Goal: Use online tool/utility: Utilize a website feature to perform a specific function

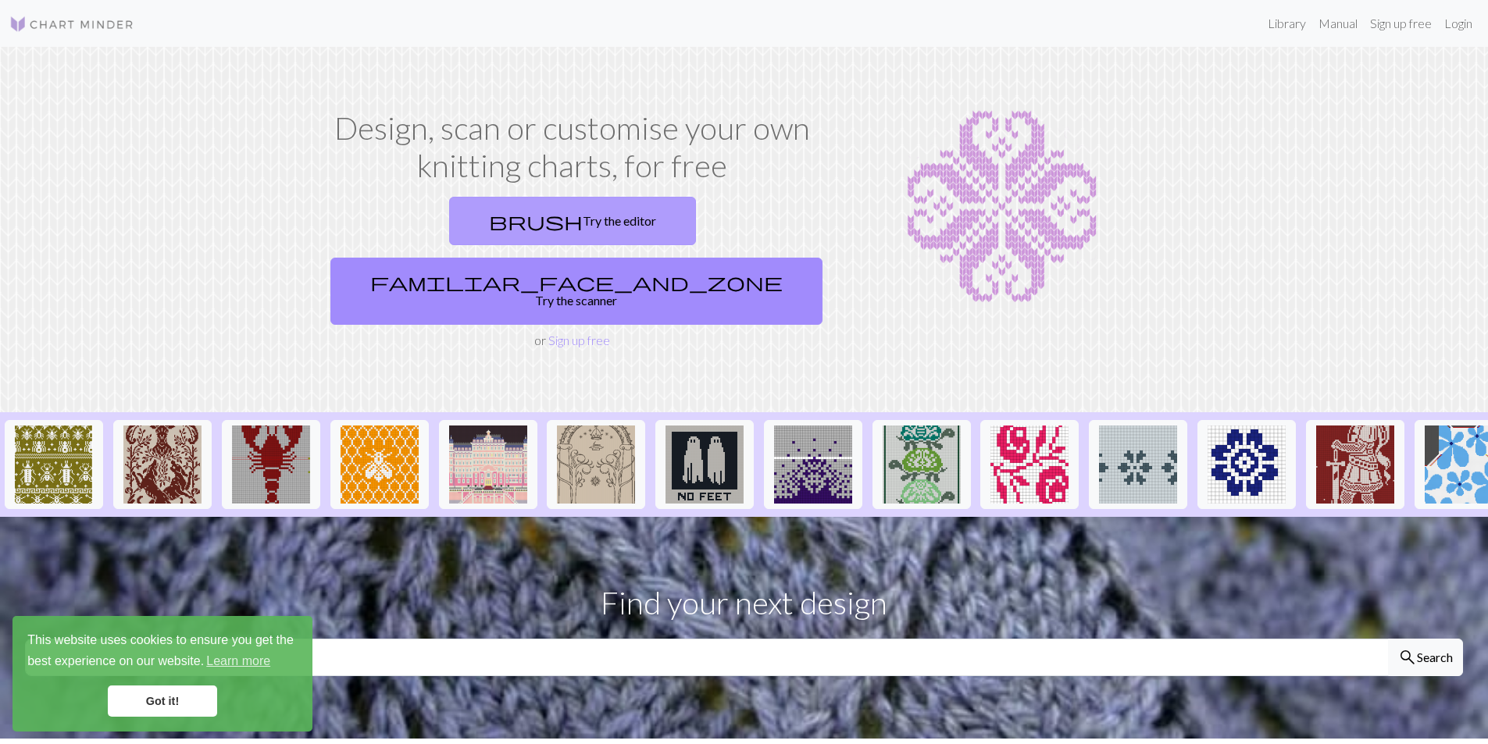
click at [471, 224] on link "brush Try the editor" at bounding box center [572, 221] width 247 height 48
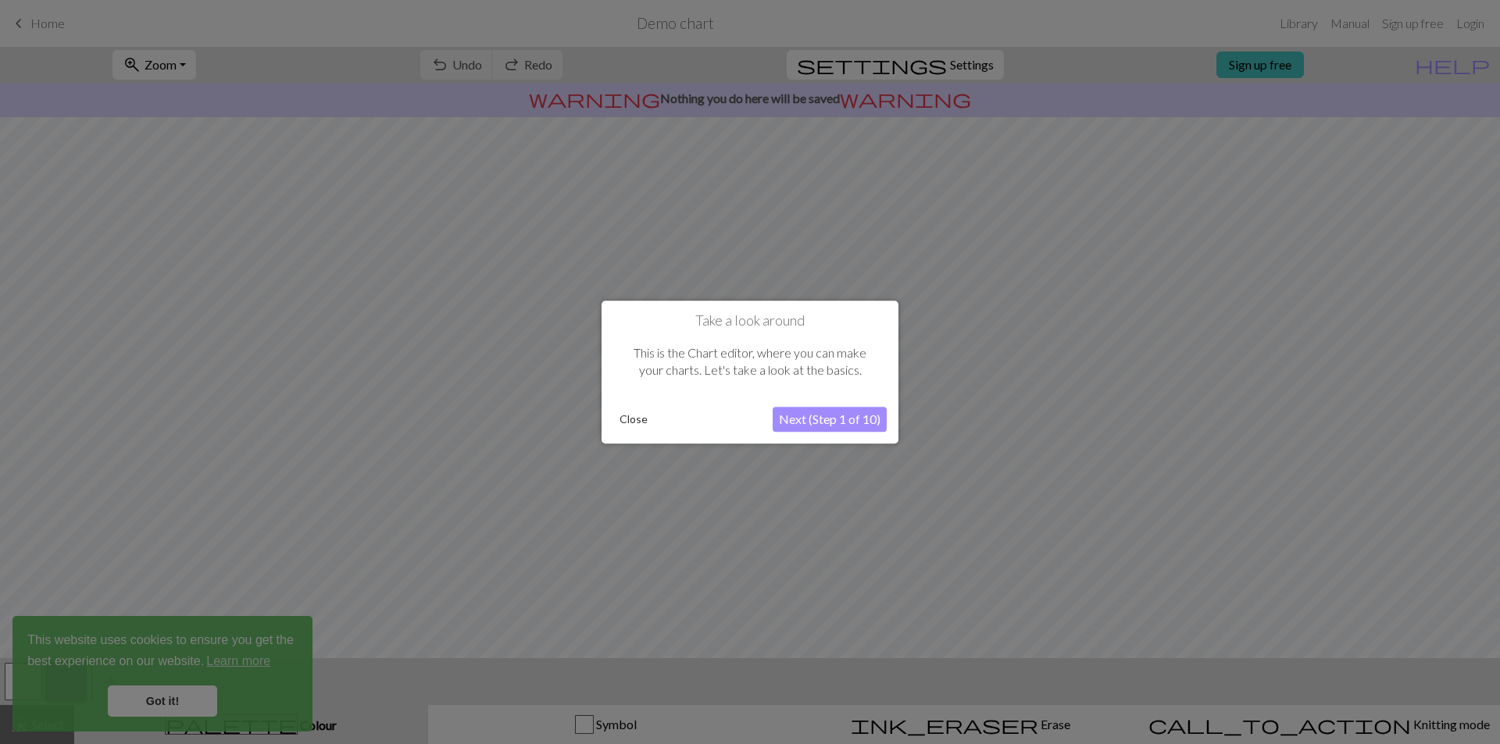
click at [837, 416] on button "Next (Step 1 of 10)" at bounding box center [829, 419] width 114 height 25
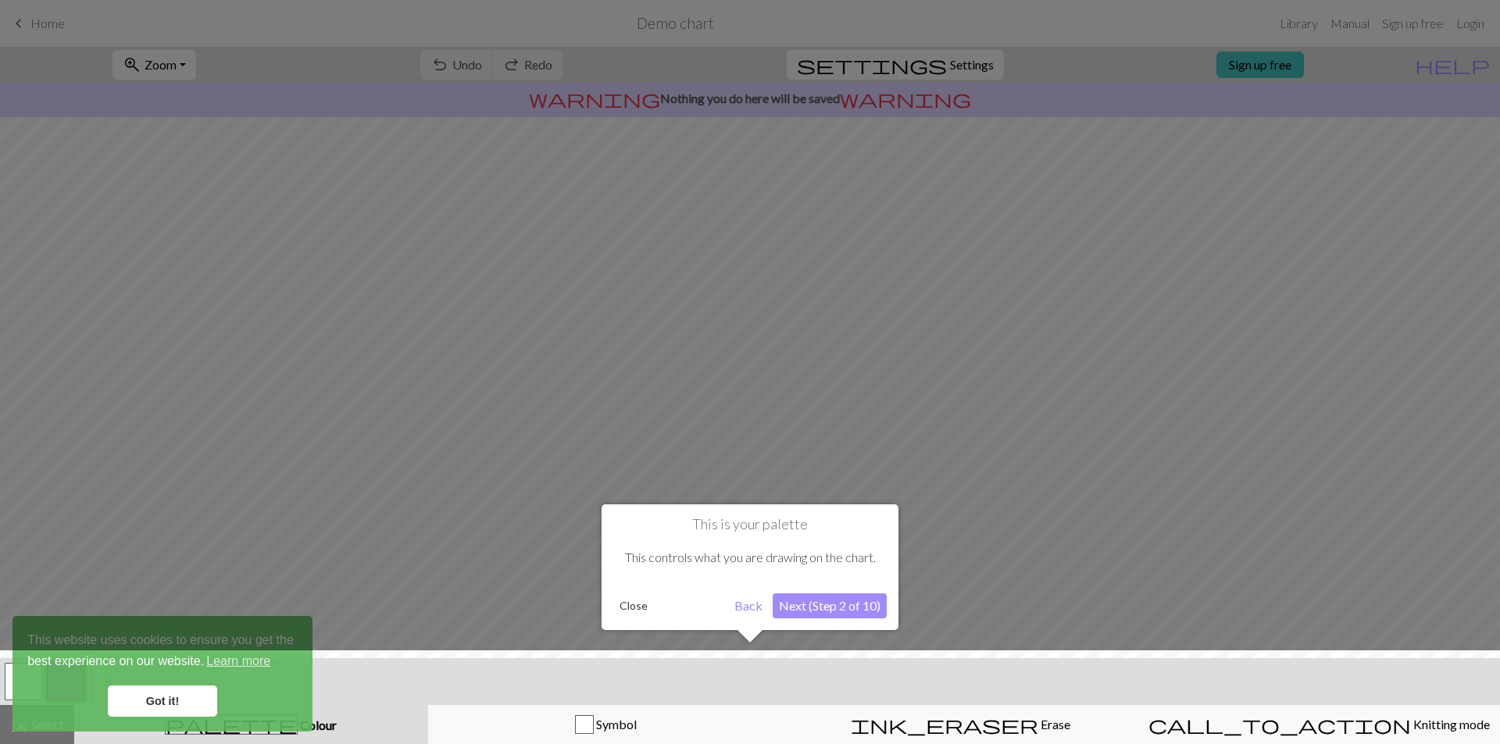
click at [822, 603] on button "Next (Step 2 of 10)" at bounding box center [829, 606] width 114 height 25
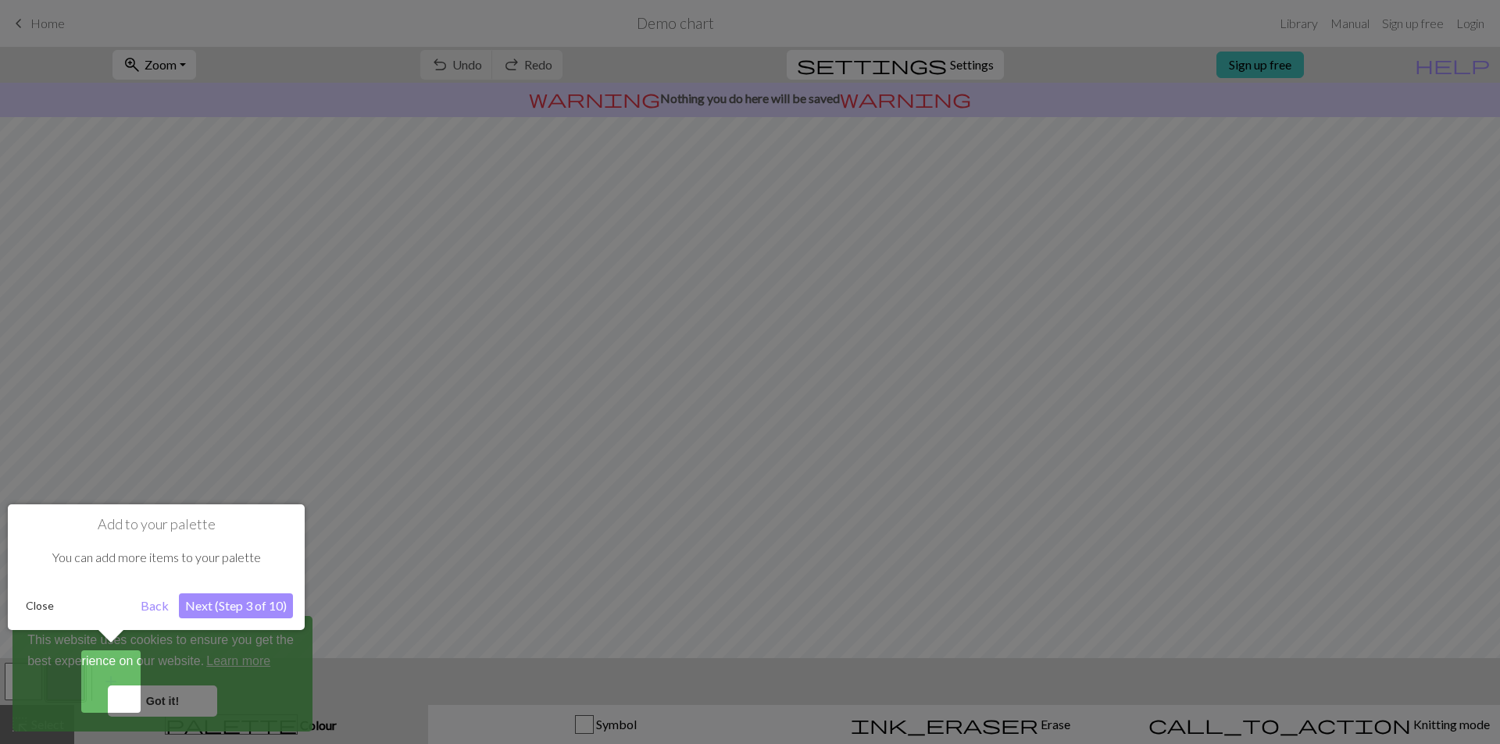
click at [241, 601] on button "Next (Step 3 of 10)" at bounding box center [236, 606] width 114 height 25
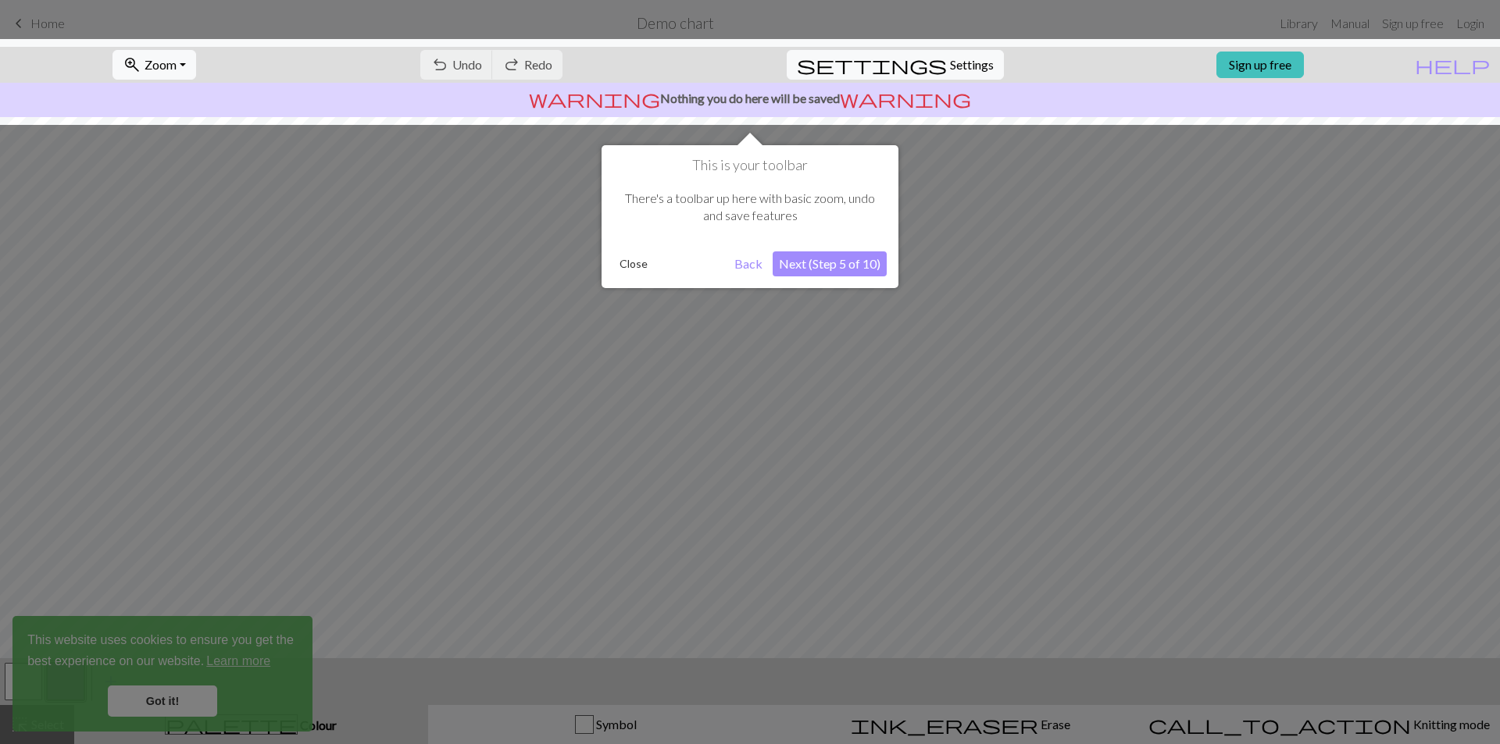
click at [631, 265] on button "Close" at bounding box center [633, 263] width 41 height 23
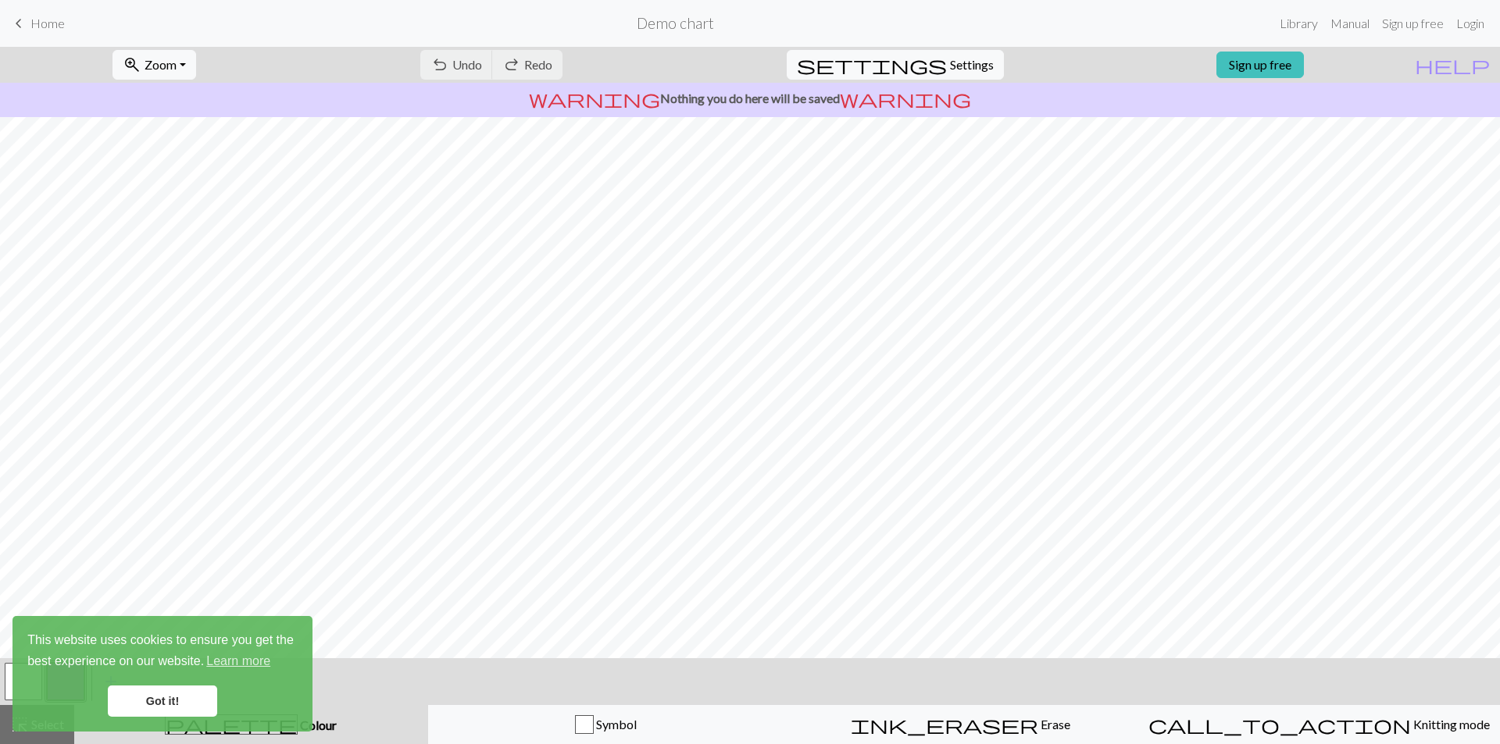
drag, startPoint x: 148, startPoint y: 696, endPoint x: 153, endPoint y: 678, distance: 18.8
click at [148, 696] on link "Got it!" at bounding box center [162, 701] width 109 height 31
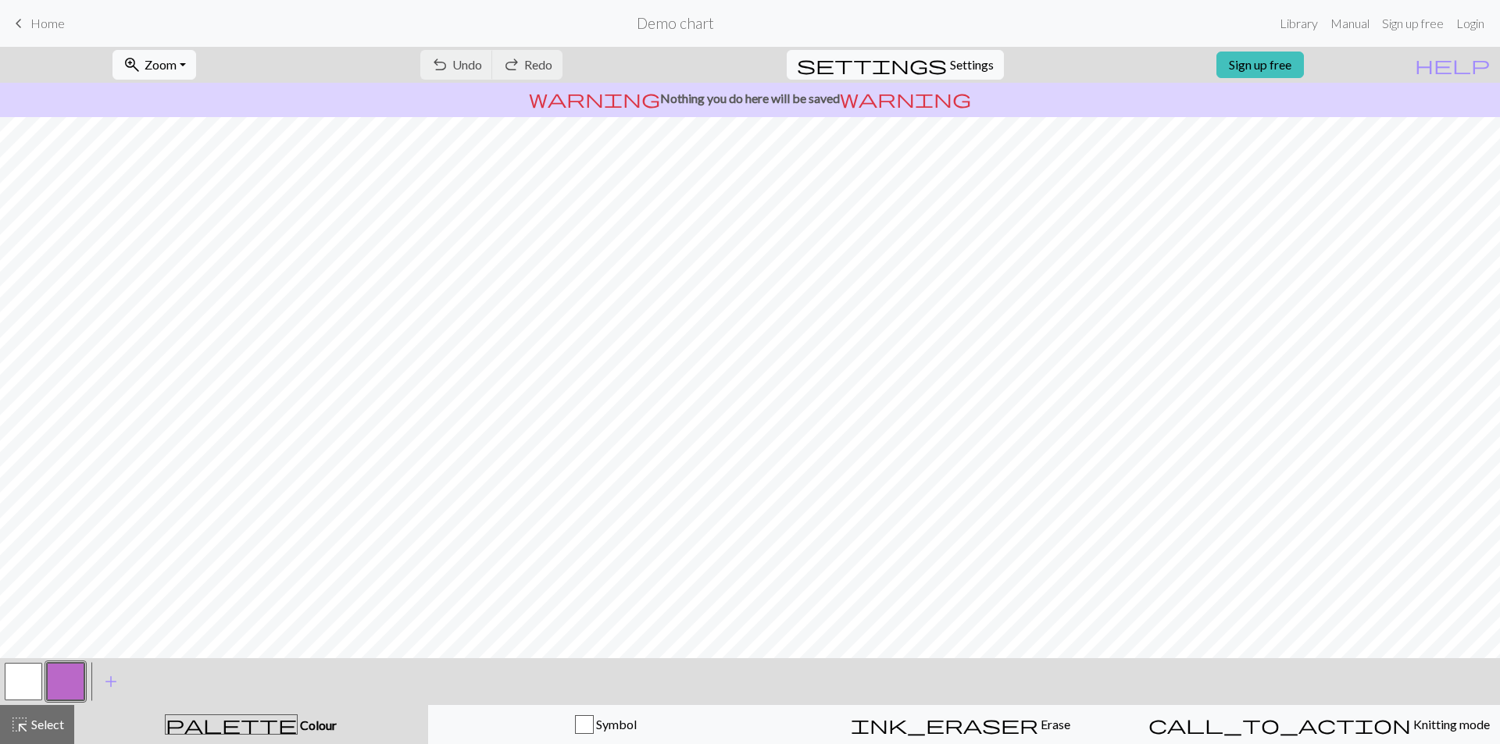
click at [17, 686] on button "button" at bounding box center [23, 681] width 37 height 37
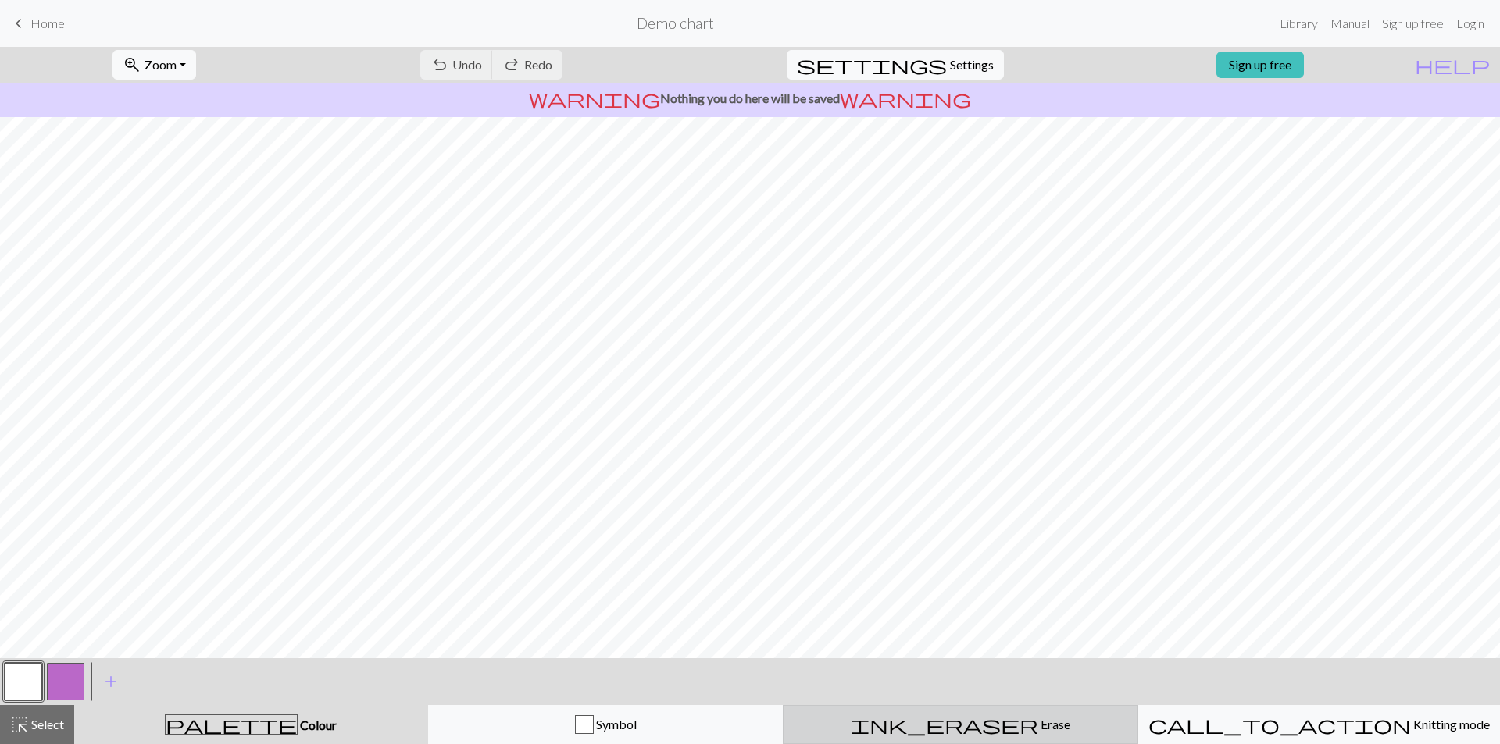
click at [1022, 726] on div "ink_eraser Erase Erase" at bounding box center [960, 724] width 335 height 19
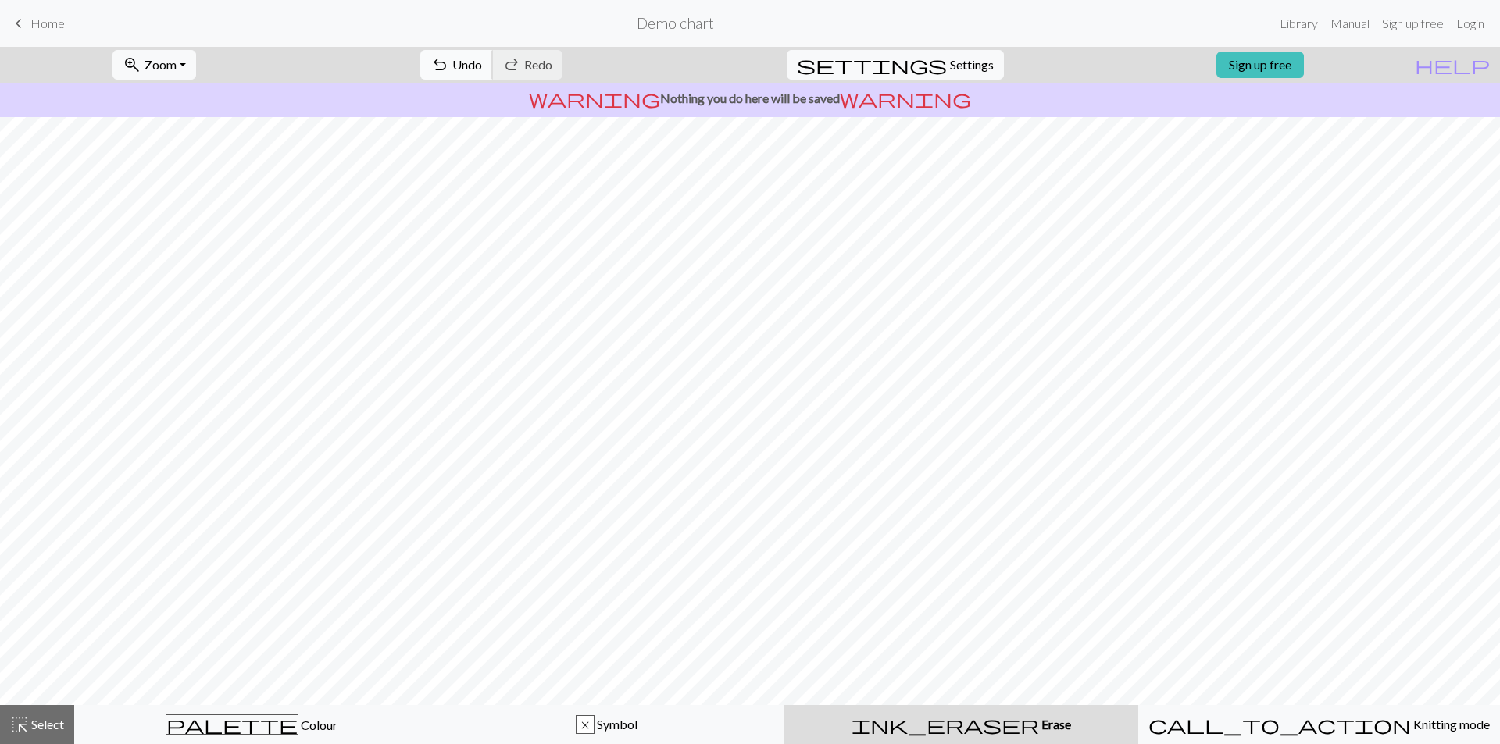
click at [449, 69] on span "undo" at bounding box center [439, 65] width 19 height 22
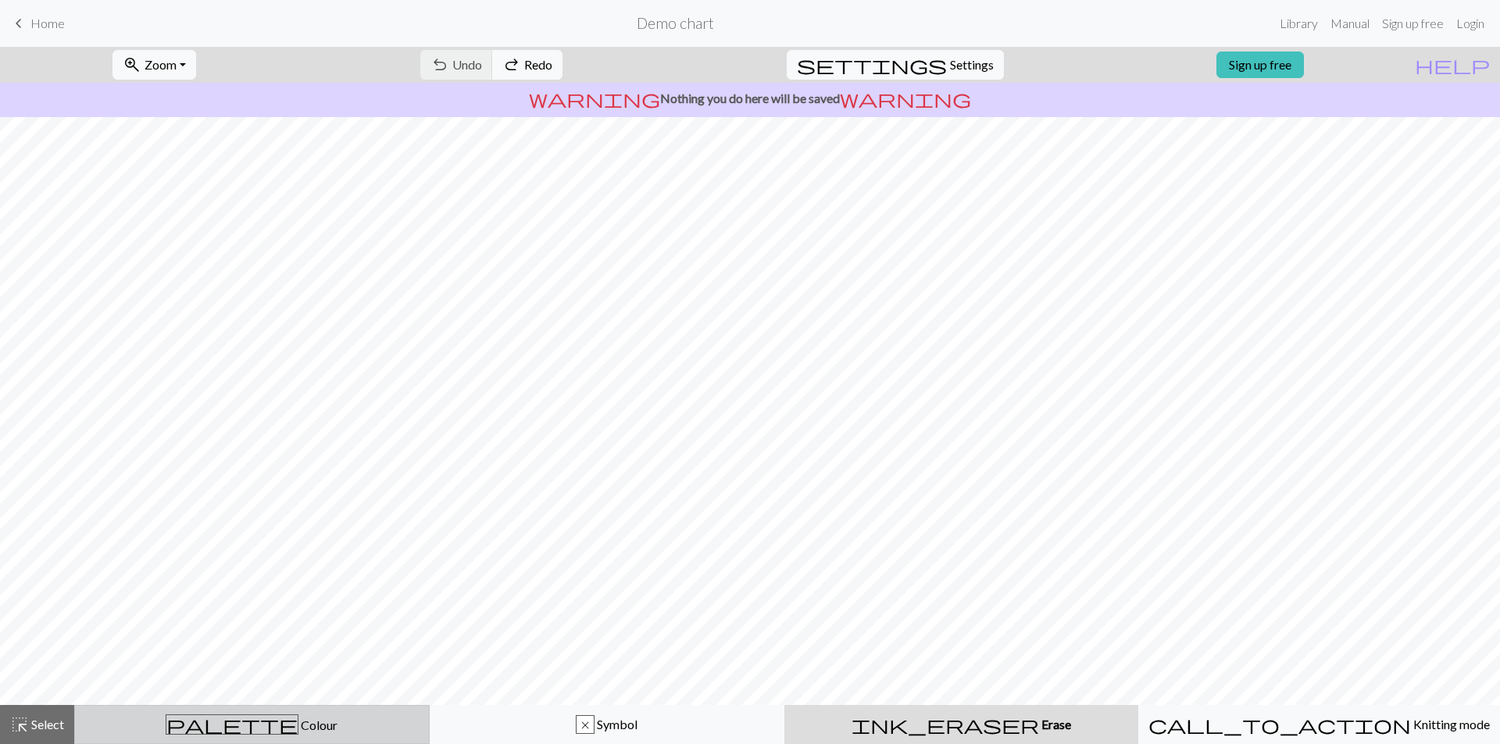
click at [307, 714] on button "palette Colour Colour" at bounding box center [251, 724] width 355 height 39
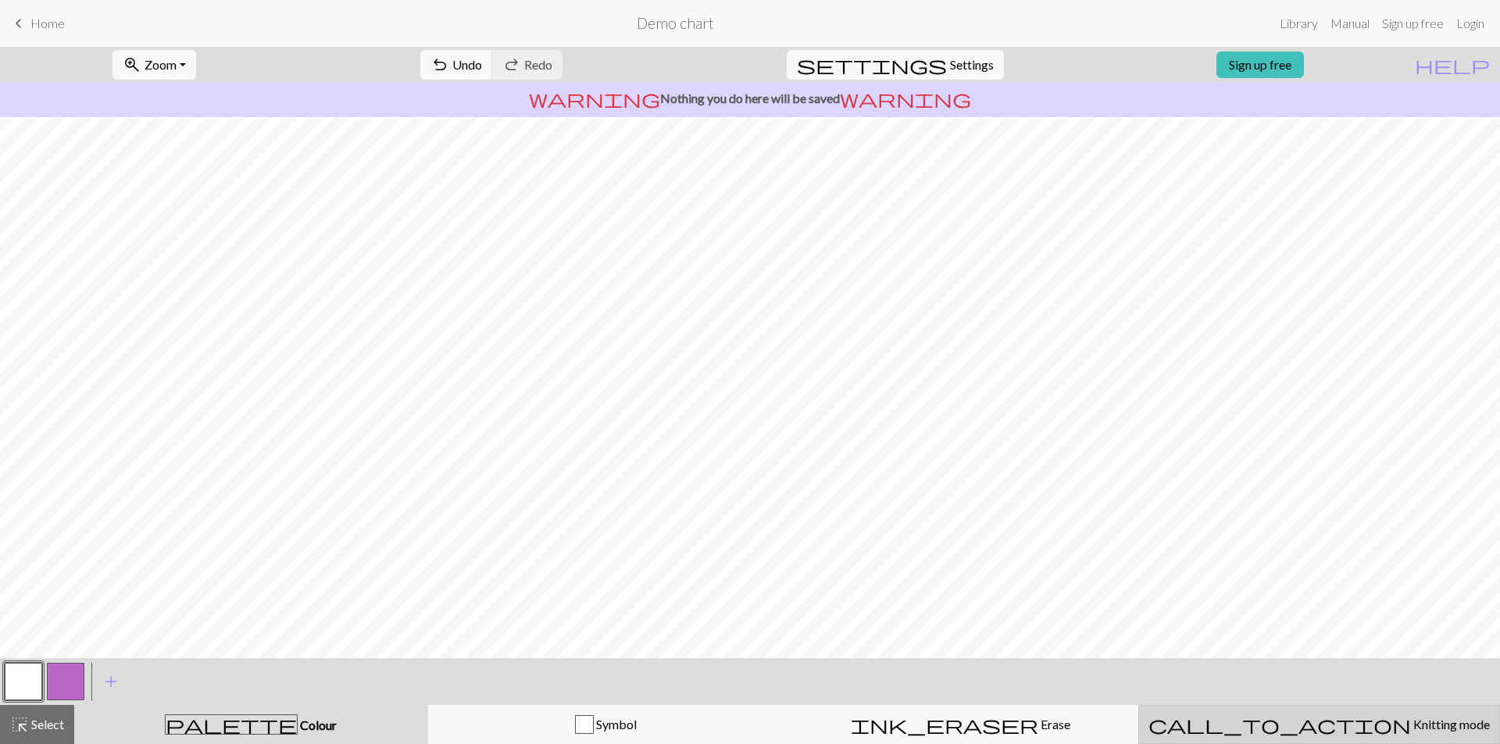
click at [1326, 715] on div "call_to_action Knitting mode Knitting mode" at bounding box center [1318, 724] width 341 height 19
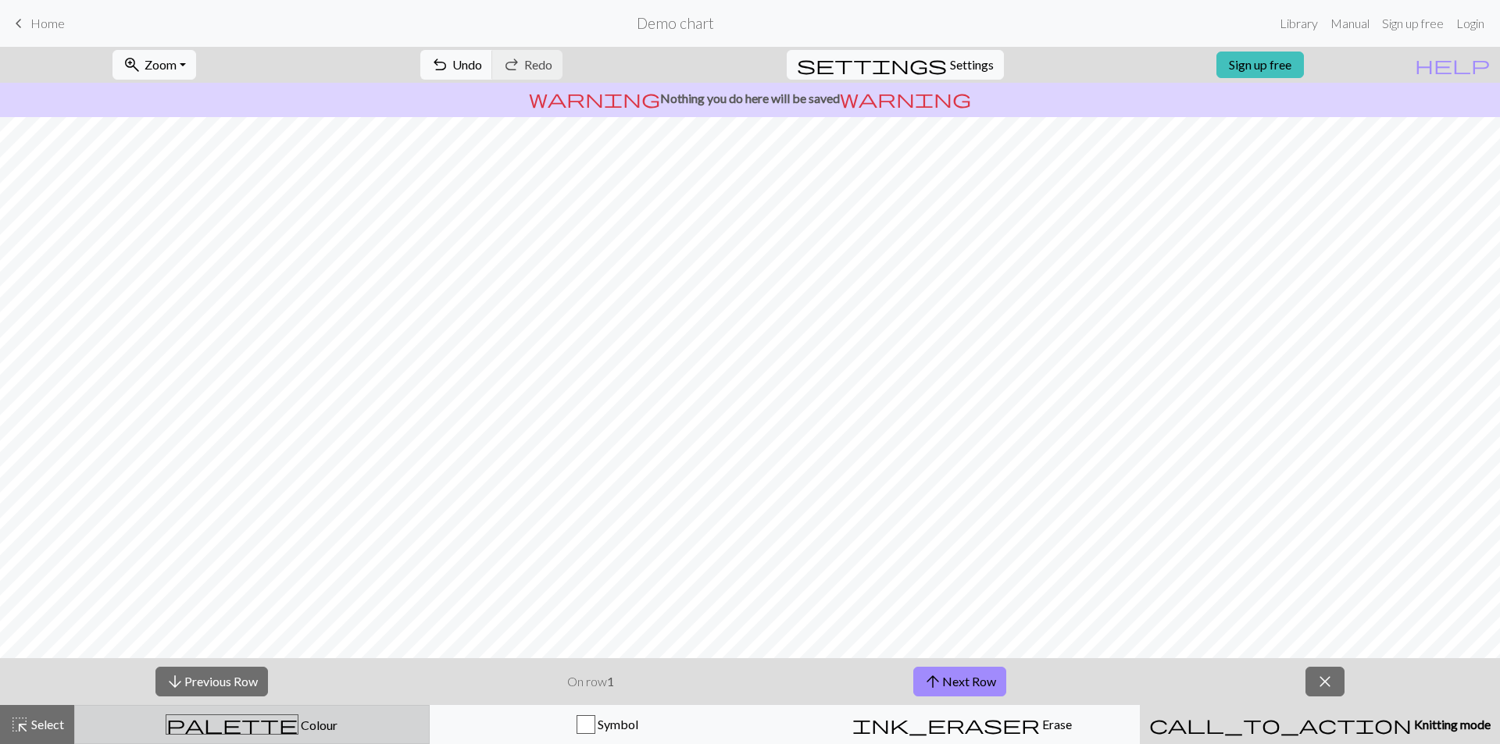
click at [286, 722] on div "palette Colour Colour" at bounding box center [251, 725] width 335 height 20
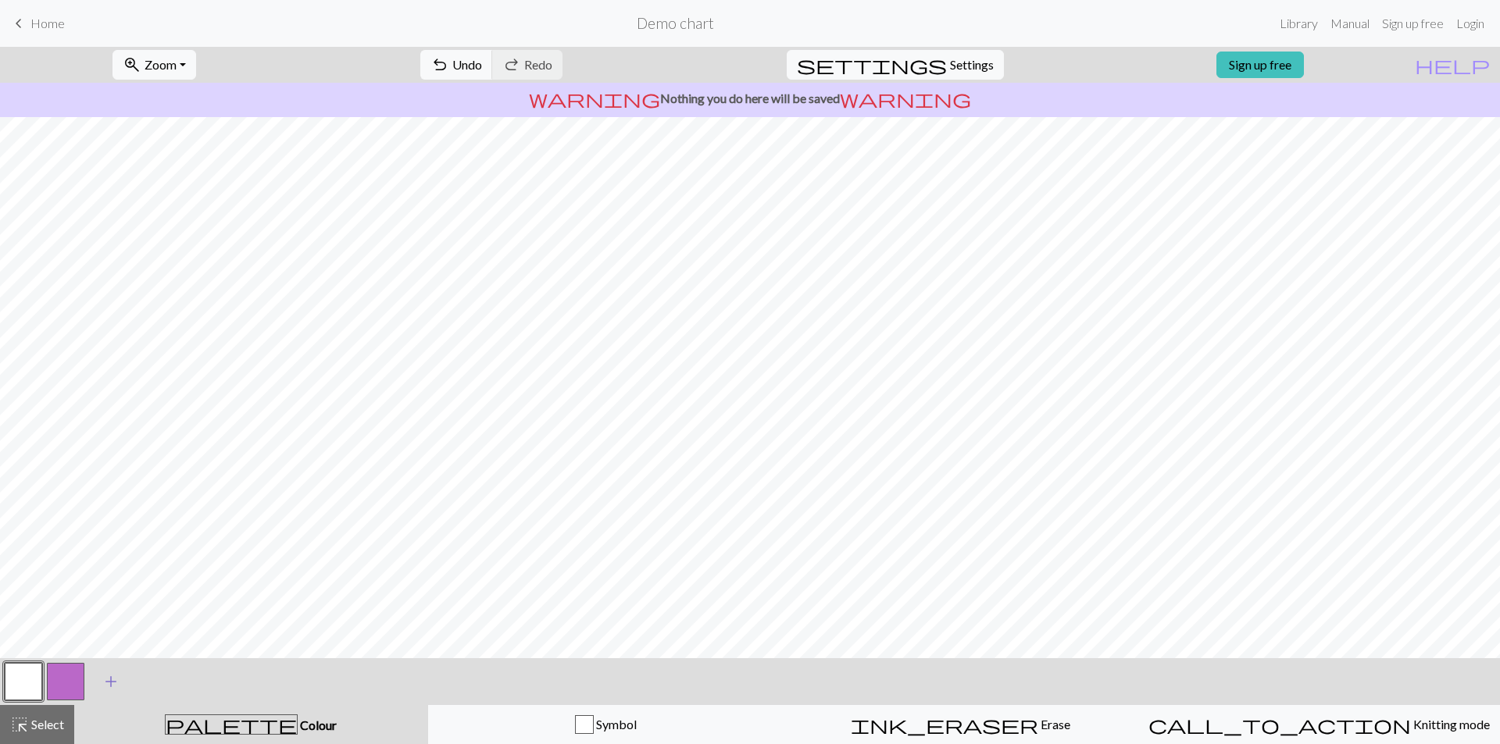
click at [109, 679] on span "add" at bounding box center [111, 682] width 19 height 22
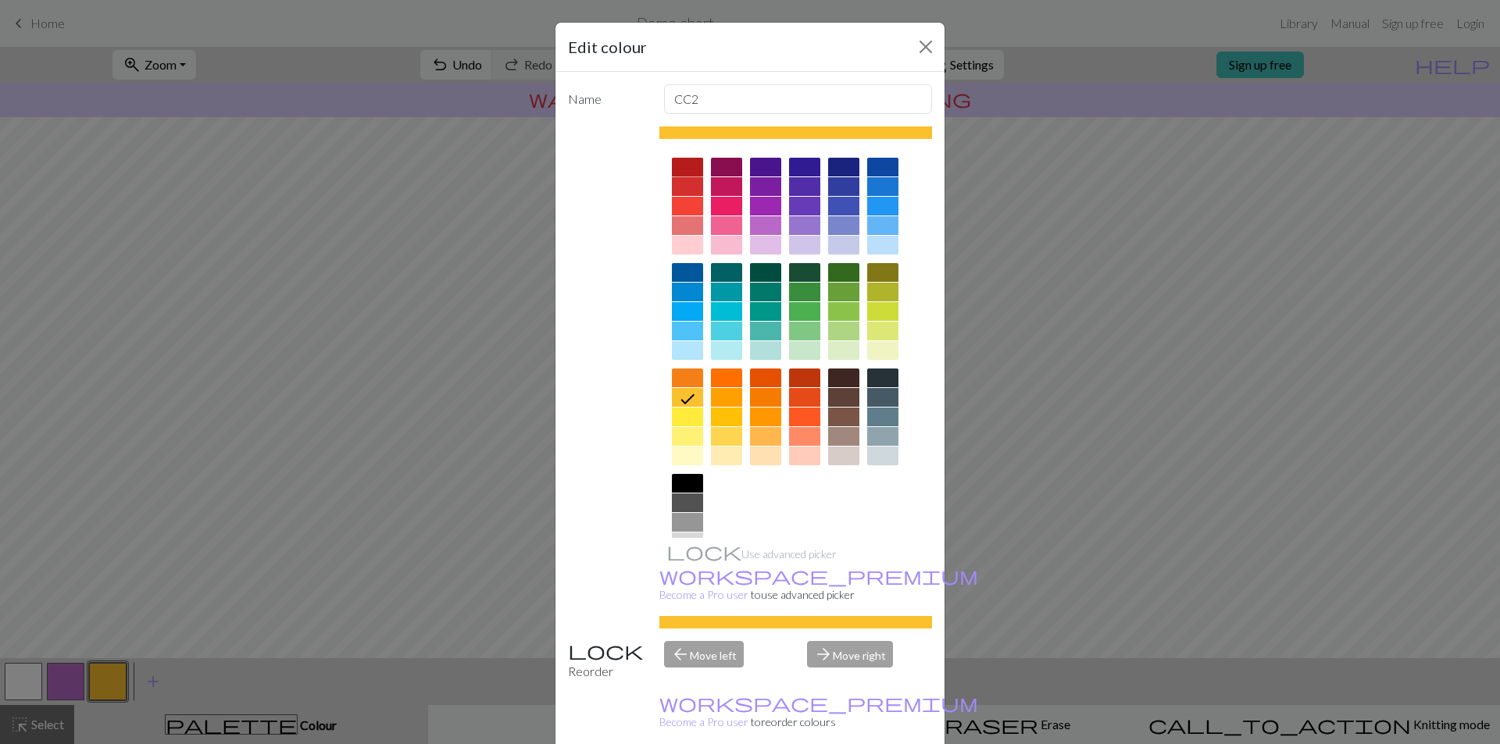
click at [677, 169] on div at bounding box center [687, 167] width 31 height 19
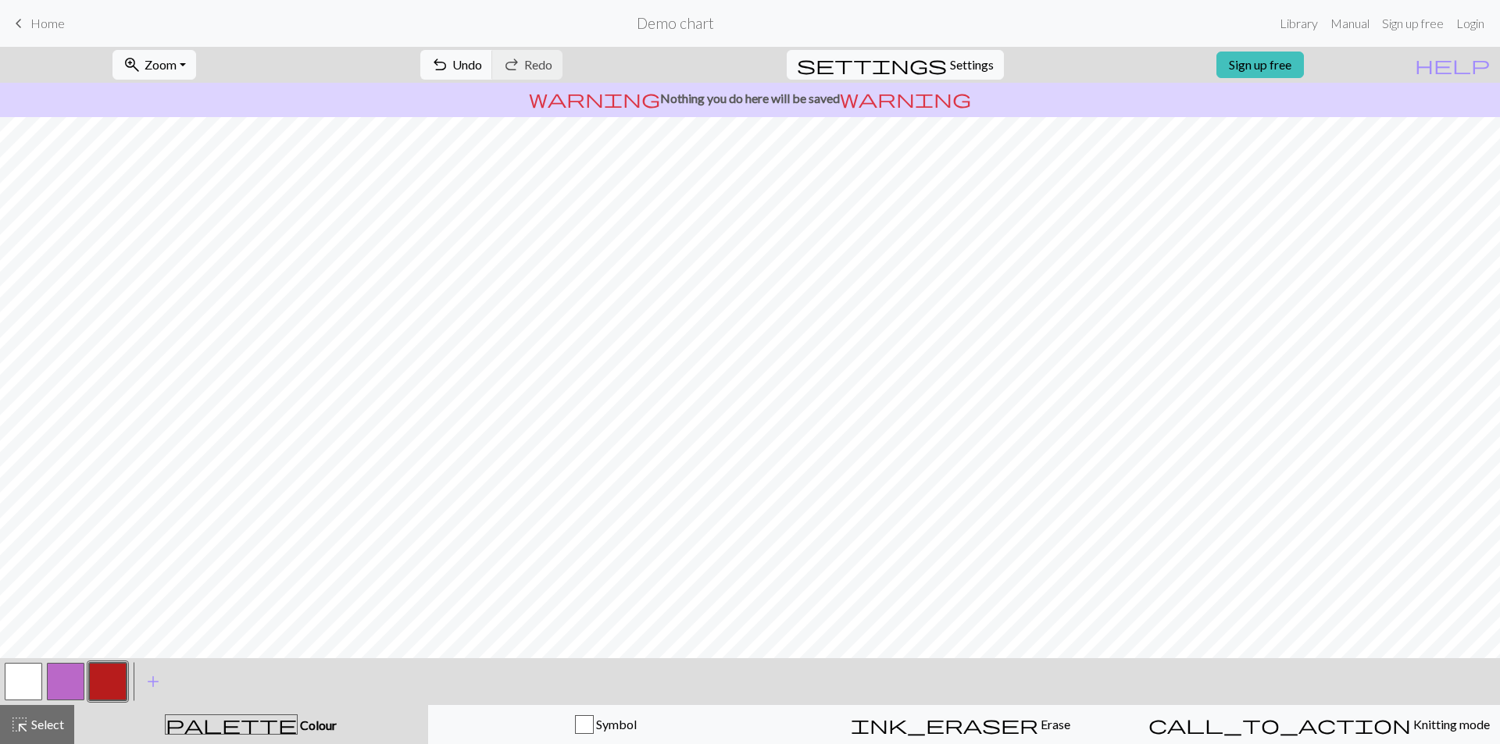
click at [77, 678] on button "button" at bounding box center [65, 681] width 37 height 37
drag, startPoint x: 72, startPoint y: 676, endPoint x: 59, endPoint y: 687, distance: 17.1
click at [59, 687] on button "button" at bounding box center [65, 681] width 37 height 37
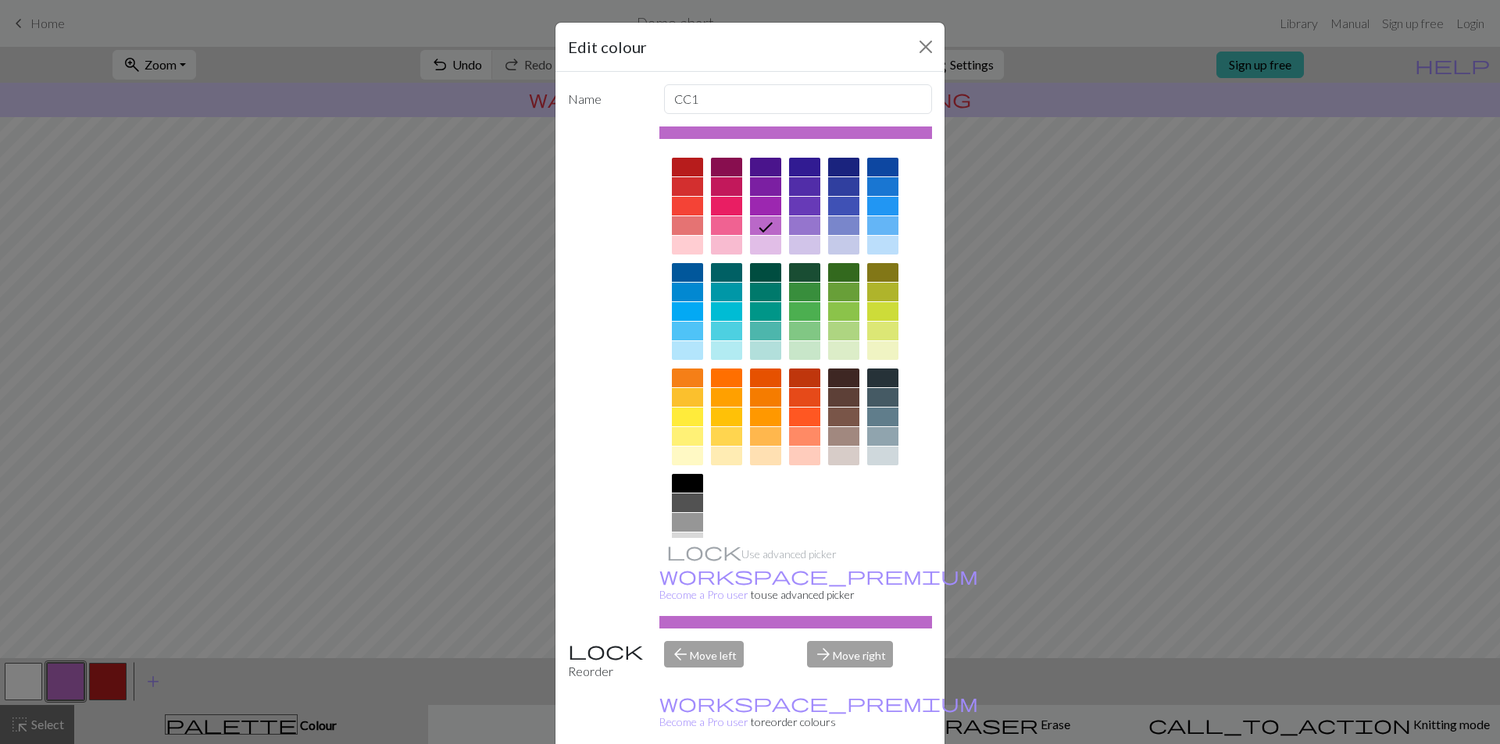
click at [73, 682] on div "Edit colour Name CC1 Use advanced picker workspace_premium Become a Pro user to…" at bounding box center [750, 372] width 1500 height 744
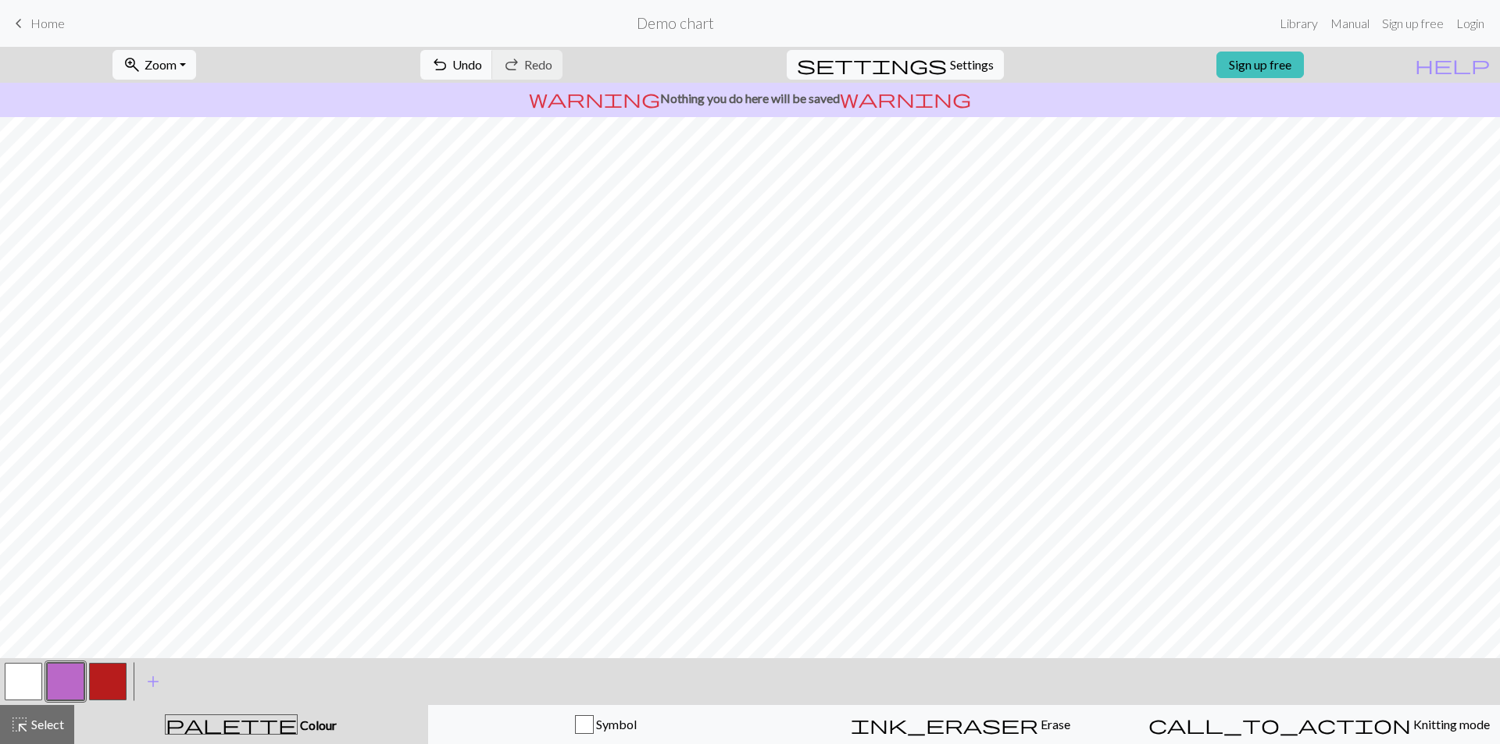
click at [77, 678] on button "button" at bounding box center [65, 681] width 37 height 37
click at [58, 679] on button "button" at bounding box center [65, 681] width 37 height 37
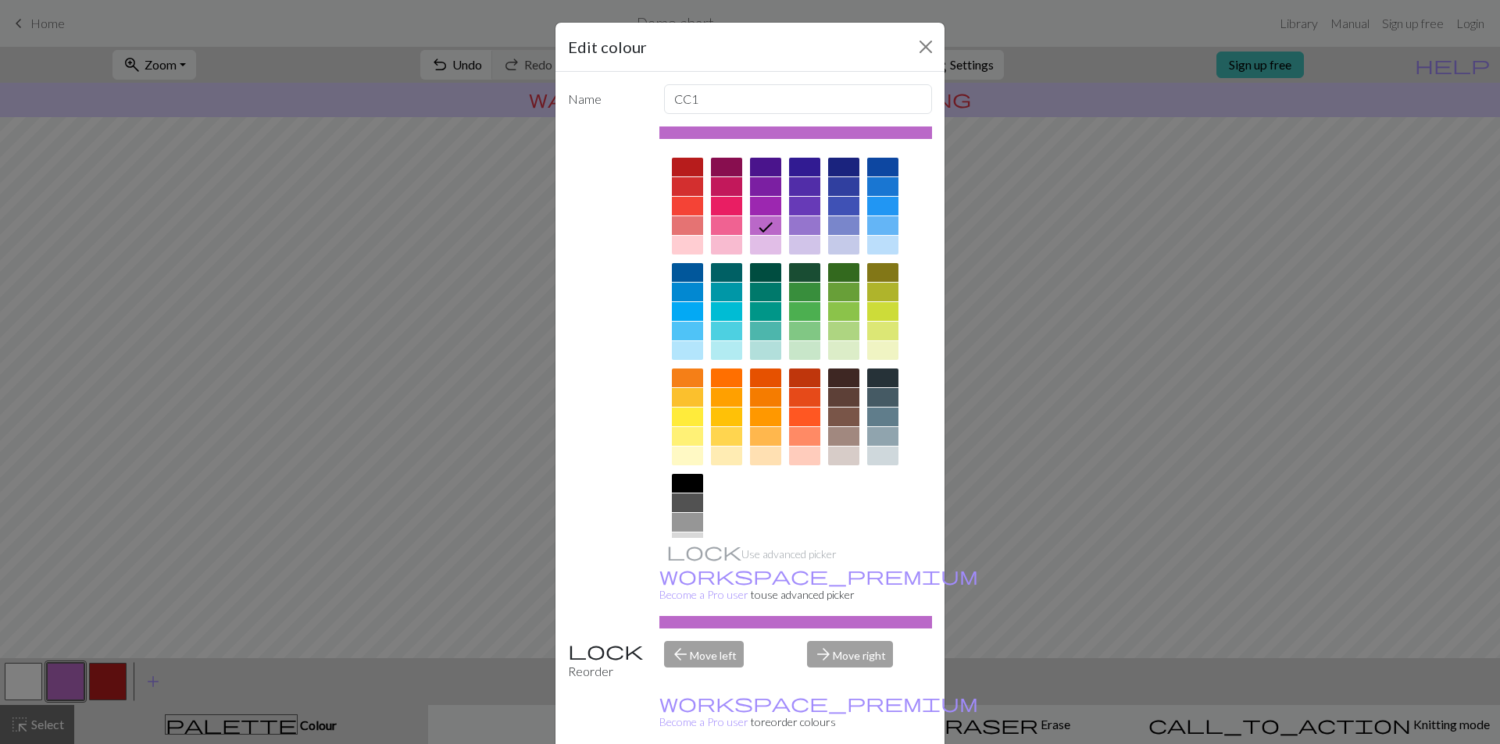
click at [841, 456] on div at bounding box center [843, 456] width 31 height 19
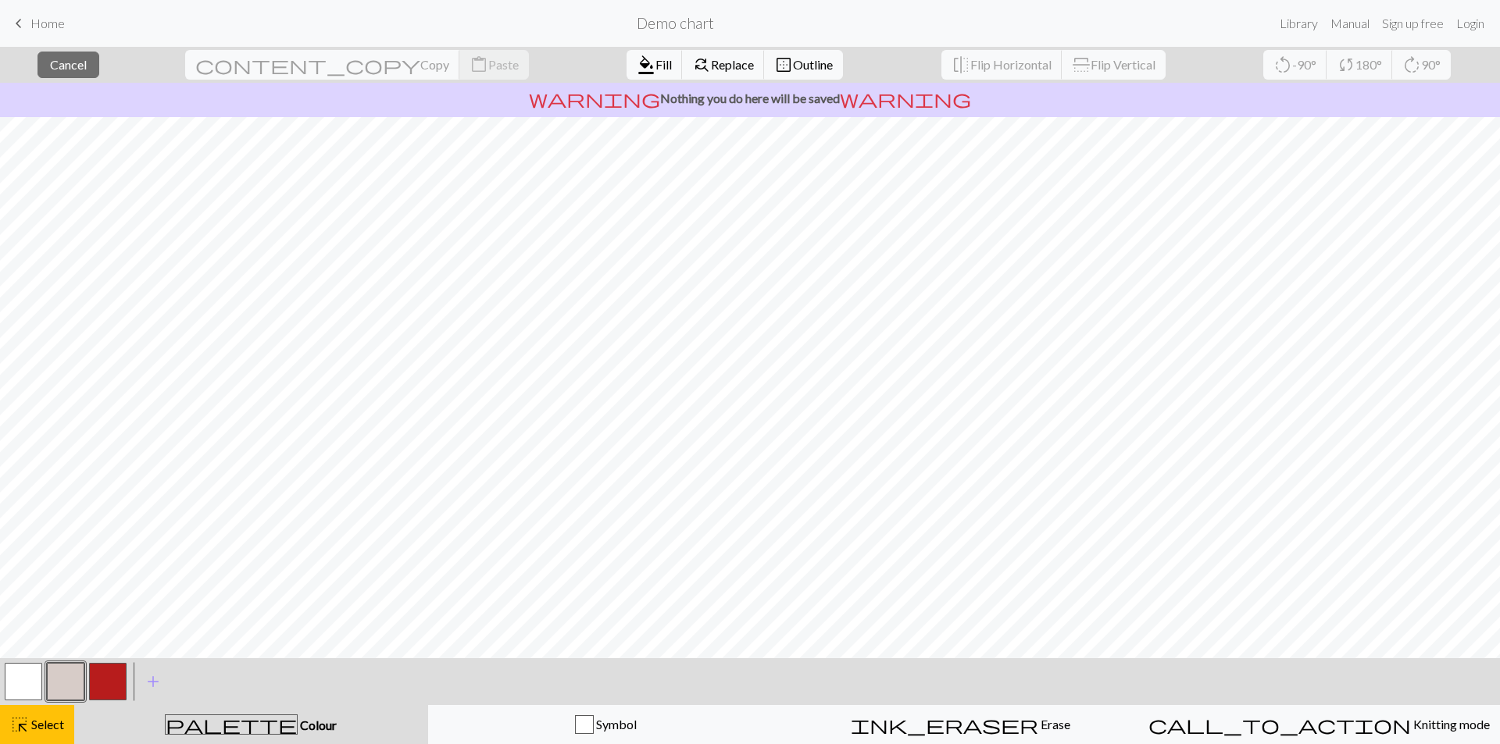
click at [76, 667] on button "button" at bounding box center [65, 681] width 37 height 37
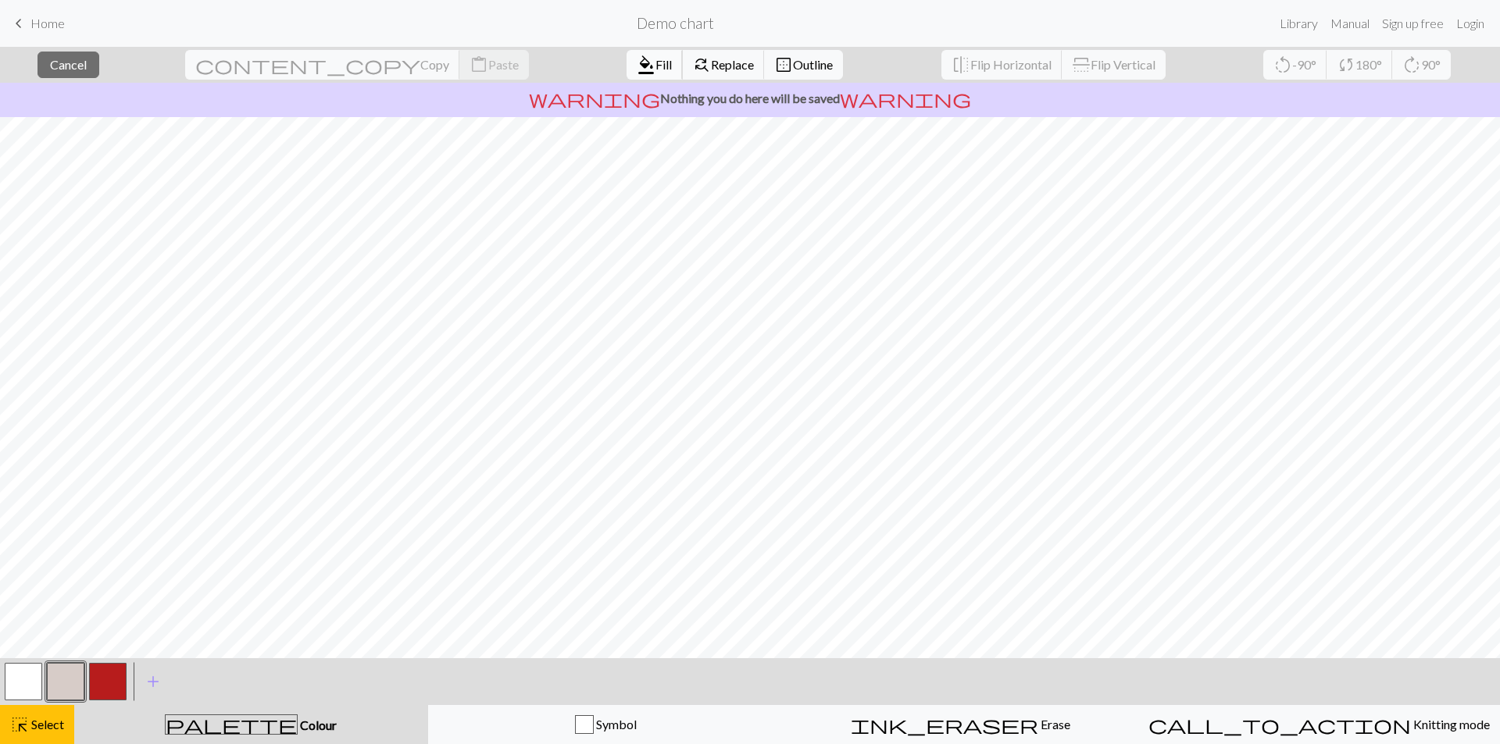
click at [655, 70] on span "Fill" at bounding box center [663, 64] width 16 height 15
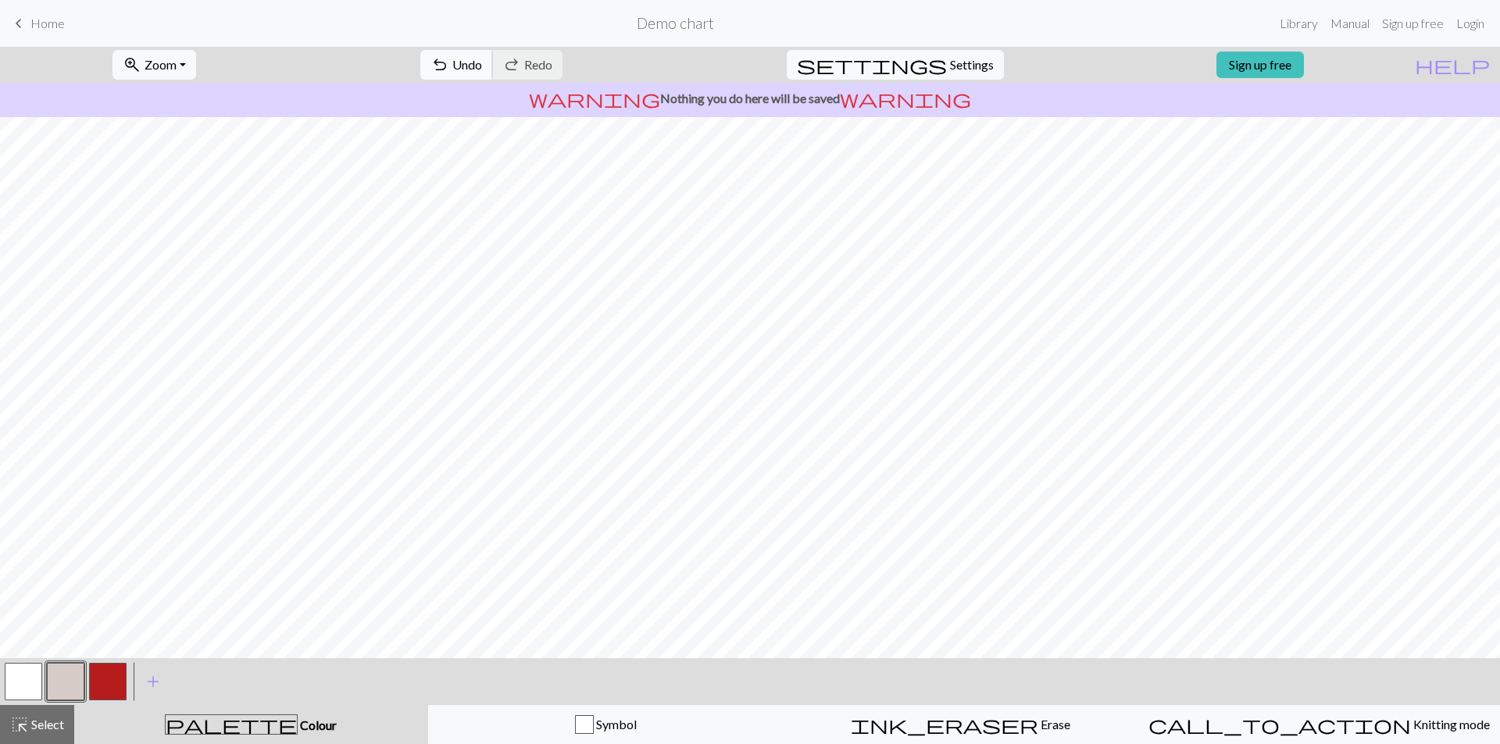
click at [449, 62] on span "undo" at bounding box center [439, 65] width 19 height 22
click at [493, 55] on button "undo Undo Undo" at bounding box center [456, 65] width 73 height 30
click at [493, 71] on button "undo Undo Undo" at bounding box center [456, 65] width 73 height 30
click at [493, 75] on button "undo Undo Undo" at bounding box center [456, 65] width 73 height 30
click at [449, 66] on span "undo" at bounding box center [439, 65] width 19 height 22
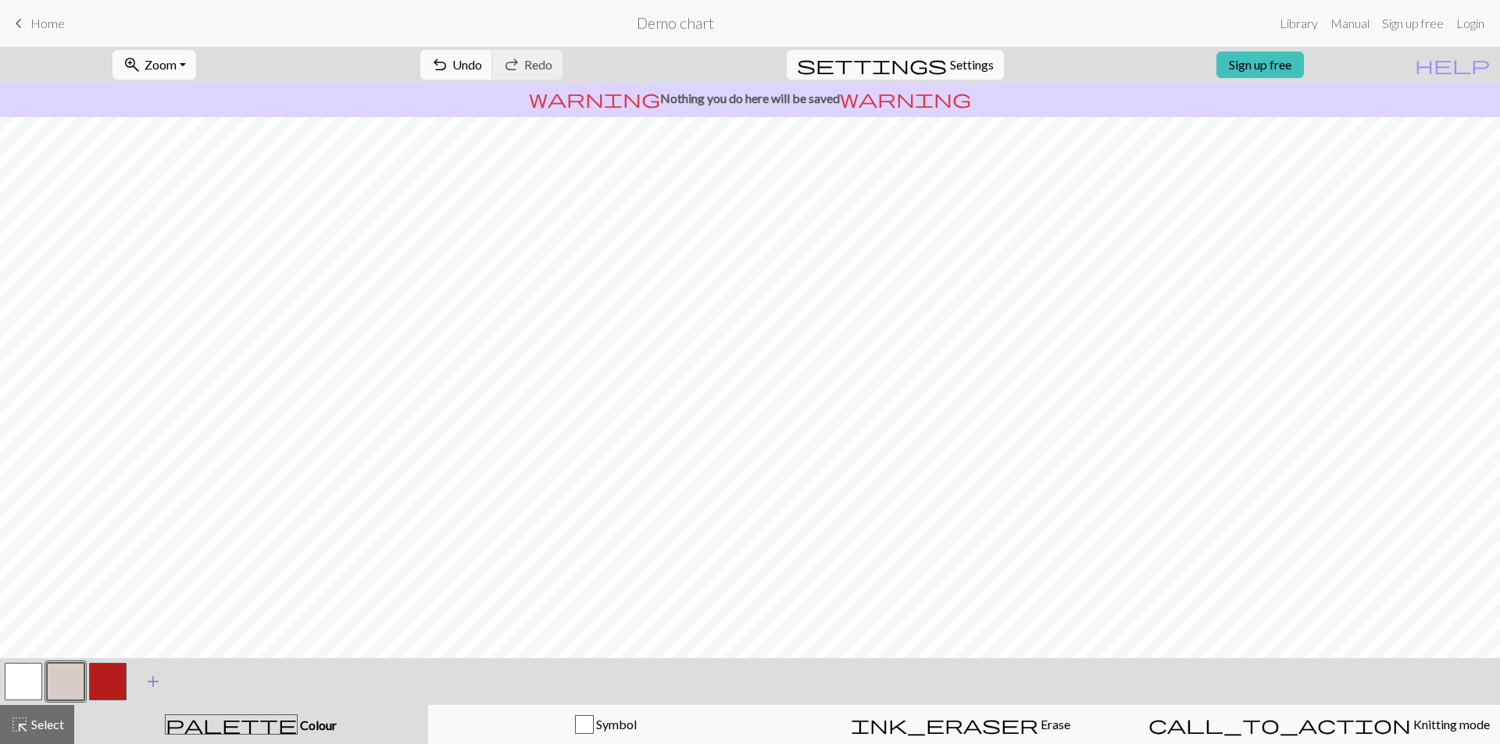
click at [151, 686] on span "add" at bounding box center [153, 682] width 19 height 22
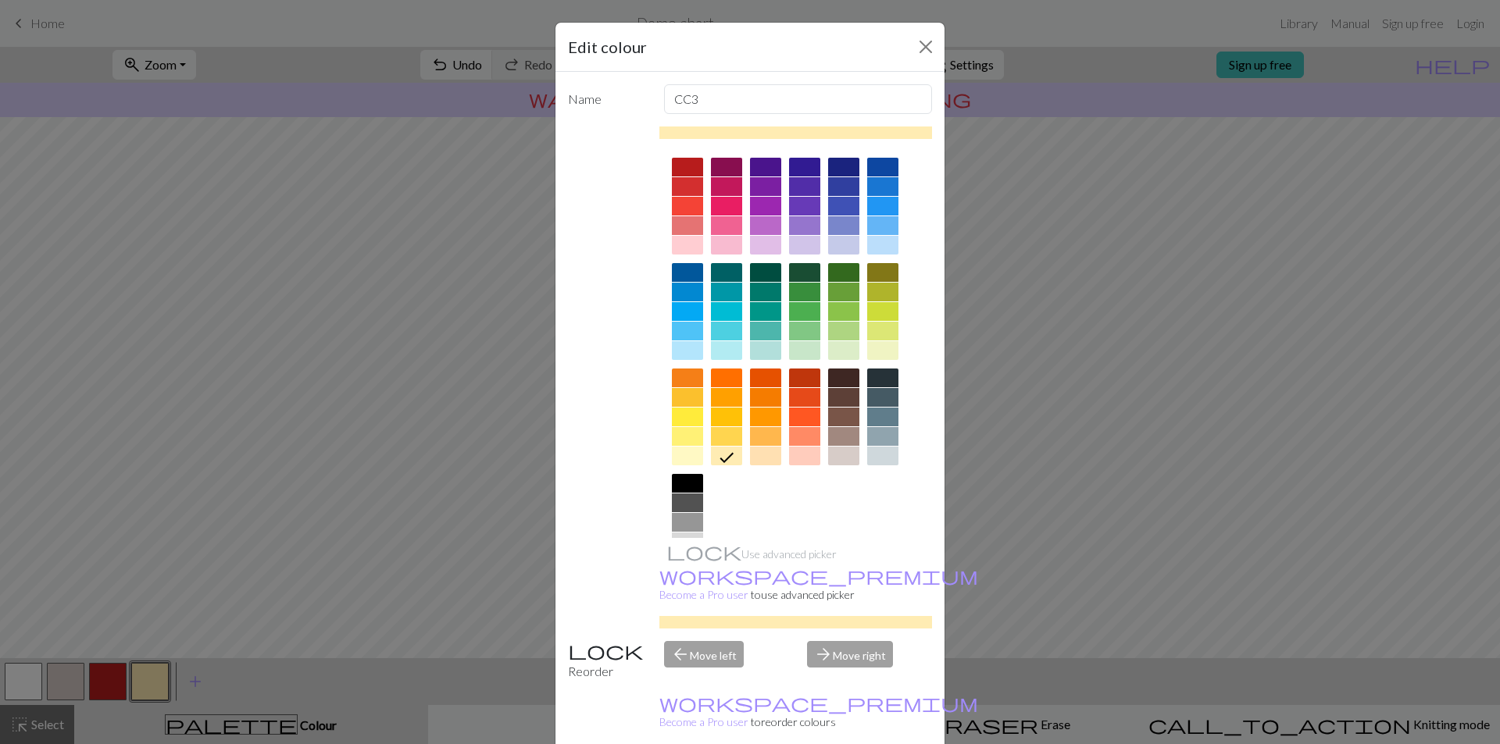
click at [828, 462] on div at bounding box center [843, 456] width 31 height 19
click at [832, 439] on div at bounding box center [843, 436] width 31 height 19
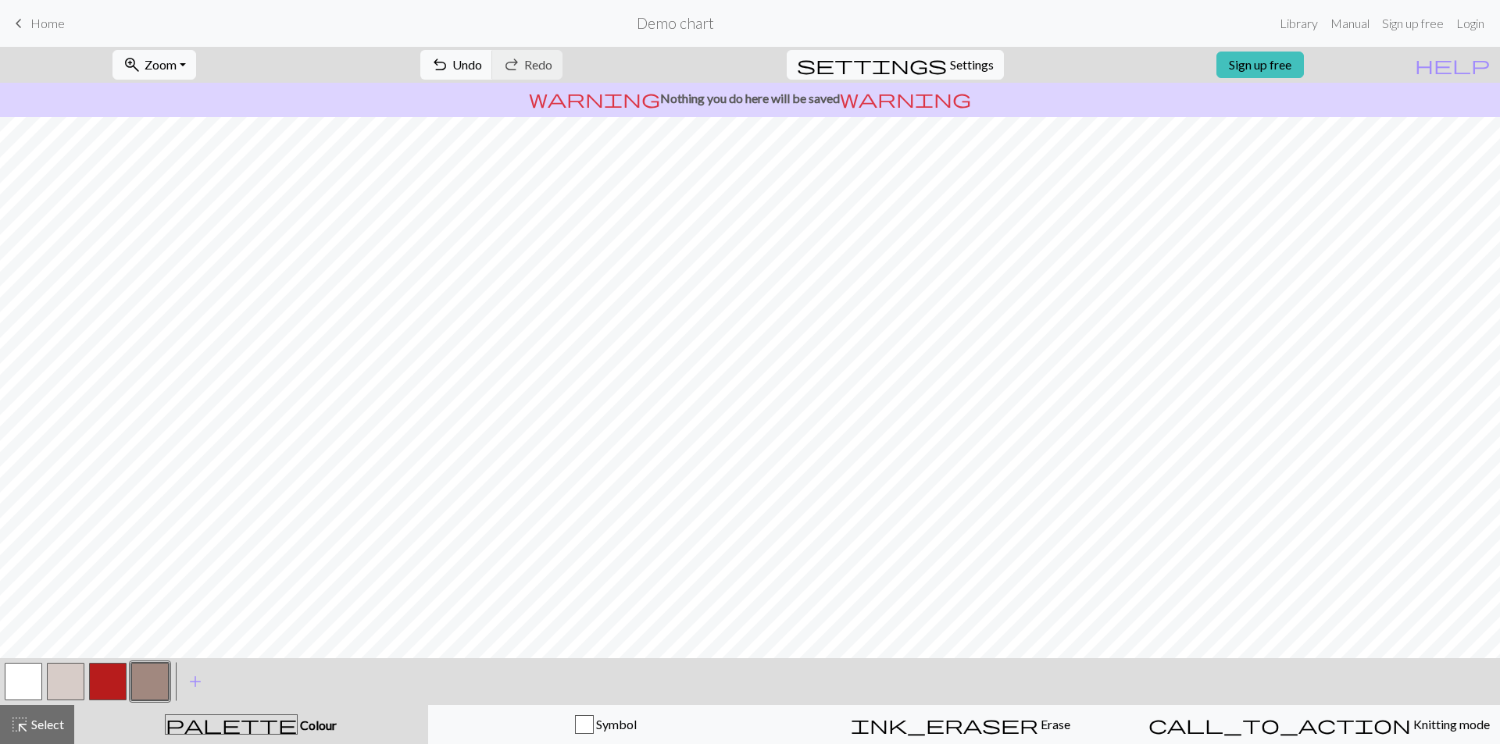
click at [9, 687] on button "button" at bounding box center [23, 681] width 37 height 37
drag, startPoint x: 135, startPoint y: 677, endPoint x: 149, endPoint y: 672, distance: 14.8
click at [148, 673] on button "button" at bounding box center [149, 681] width 37 height 37
click at [16, 685] on button "button" at bounding box center [23, 681] width 37 height 37
click at [141, 685] on button "button" at bounding box center [149, 681] width 37 height 37
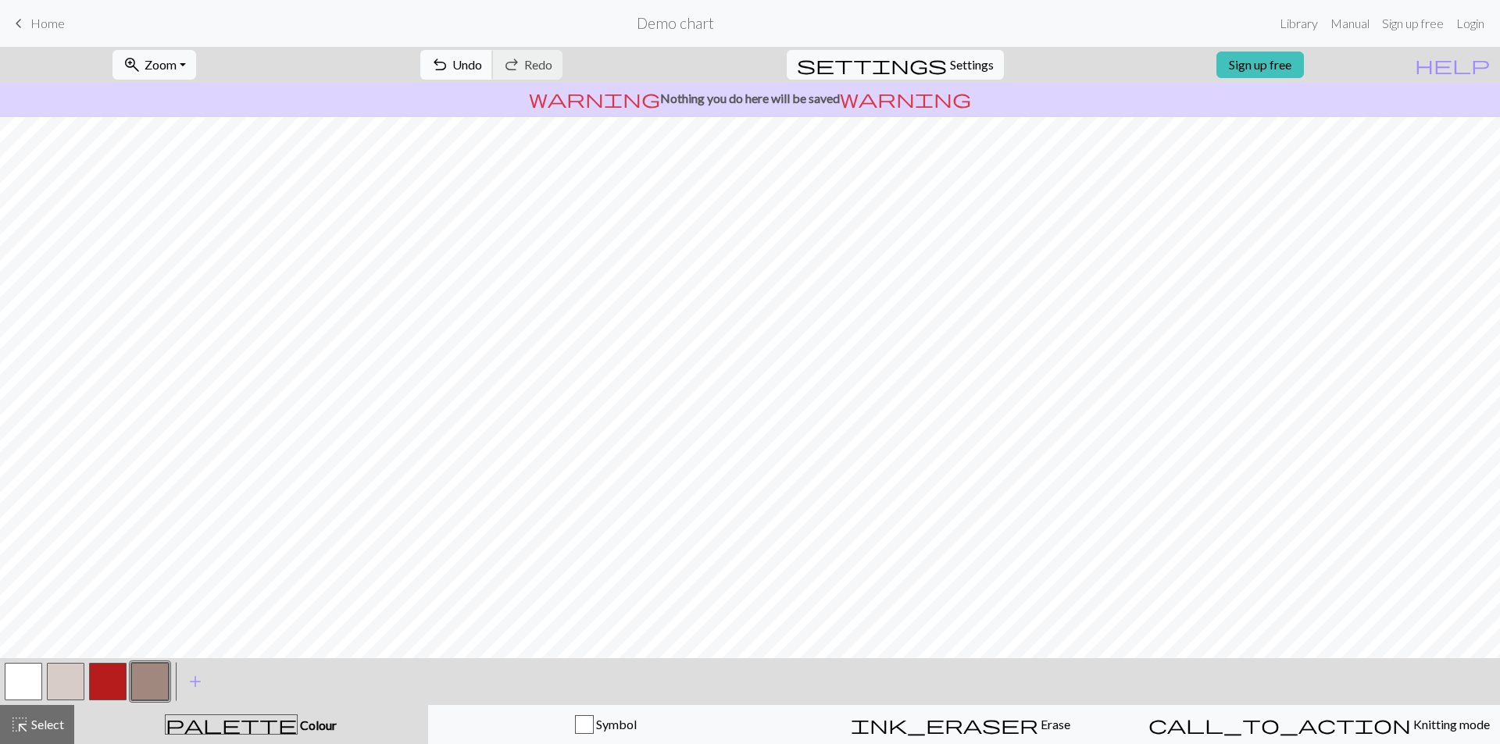
click at [482, 64] on span "Undo" at bounding box center [467, 64] width 30 height 15
click at [482, 63] on span "Undo" at bounding box center [467, 64] width 30 height 15
click at [482, 64] on span "Undo" at bounding box center [467, 64] width 30 height 15
click at [91, 682] on button "button" at bounding box center [107, 681] width 37 height 37
click at [482, 62] on span "Undo" at bounding box center [467, 64] width 30 height 15
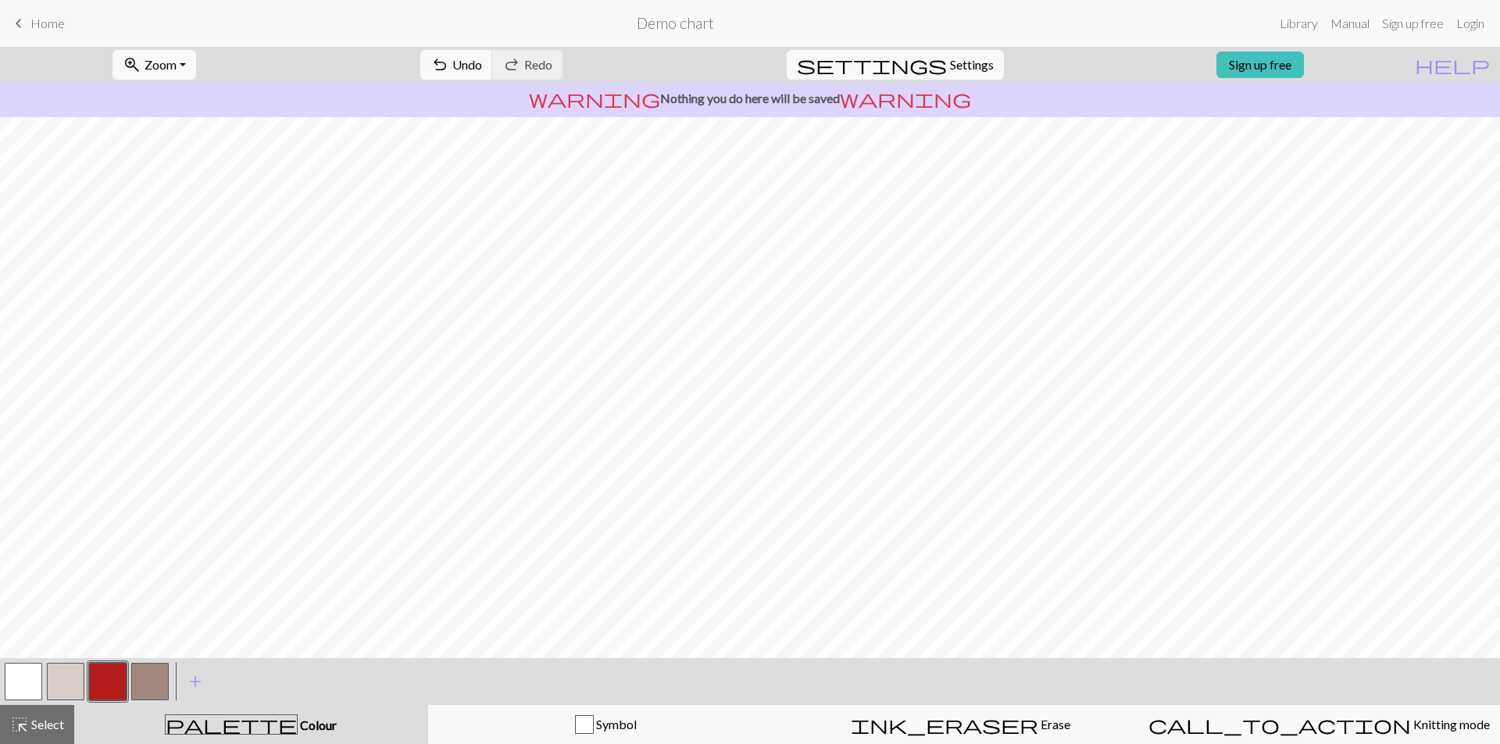
click at [142, 678] on button "button" at bounding box center [149, 681] width 37 height 37
click at [77, 685] on button "button" at bounding box center [65, 681] width 37 height 37
click at [137, 685] on button "button" at bounding box center [149, 681] width 37 height 37
click at [59, 682] on button "button" at bounding box center [65, 681] width 37 height 37
click at [164, 671] on button "button" at bounding box center [149, 681] width 37 height 37
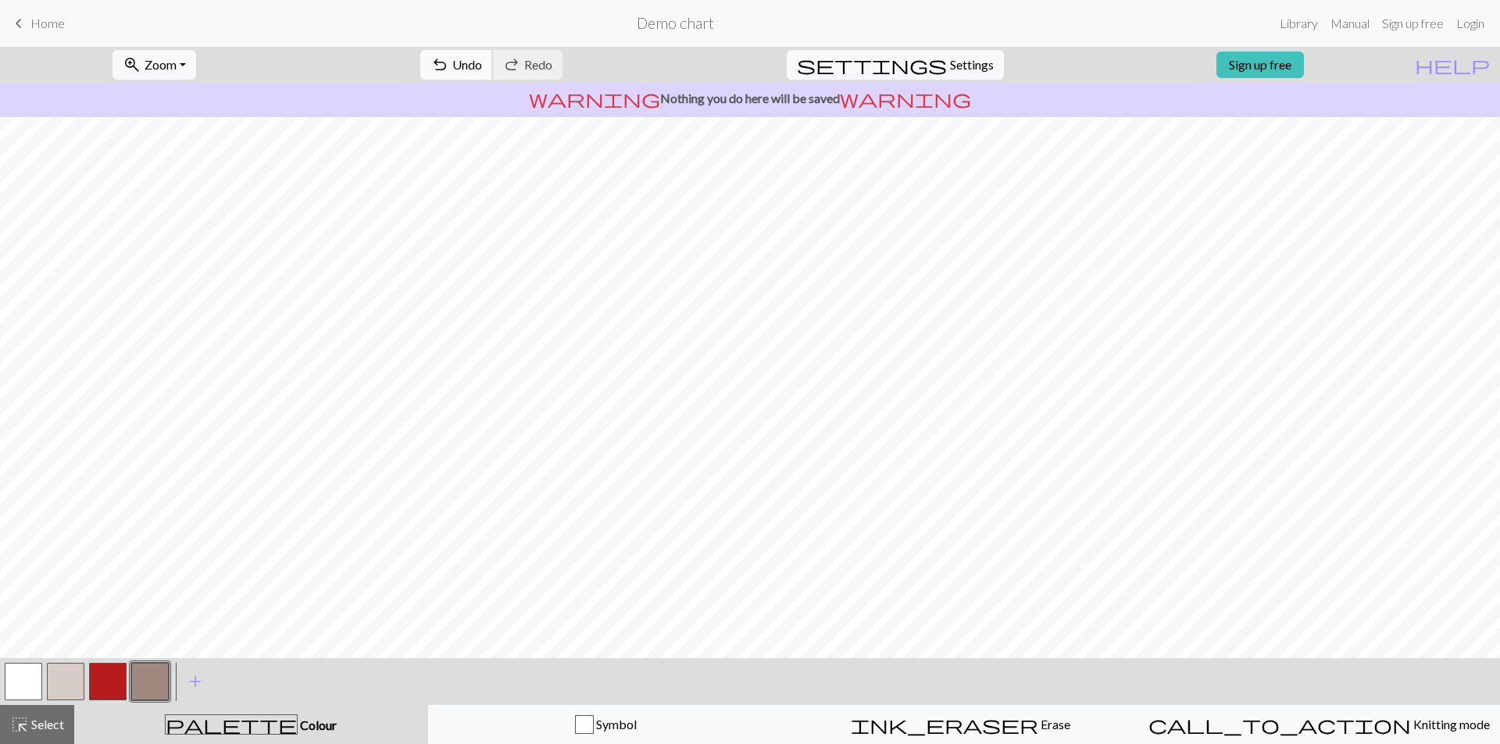
click at [482, 71] on span "Undo" at bounding box center [467, 64] width 30 height 15
click at [493, 73] on button "undo Undo Undo" at bounding box center [456, 65] width 73 height 30
click at [482, 66] on span "Undo" at bounding box center [467, 64] width 30 height 15
click at [482, 69] on span "Undo" at bounding box center [467, 64] width 30 height 15
click at [482, 67] on span "Undo" at bounding box center [467, 64] width 30 height 15
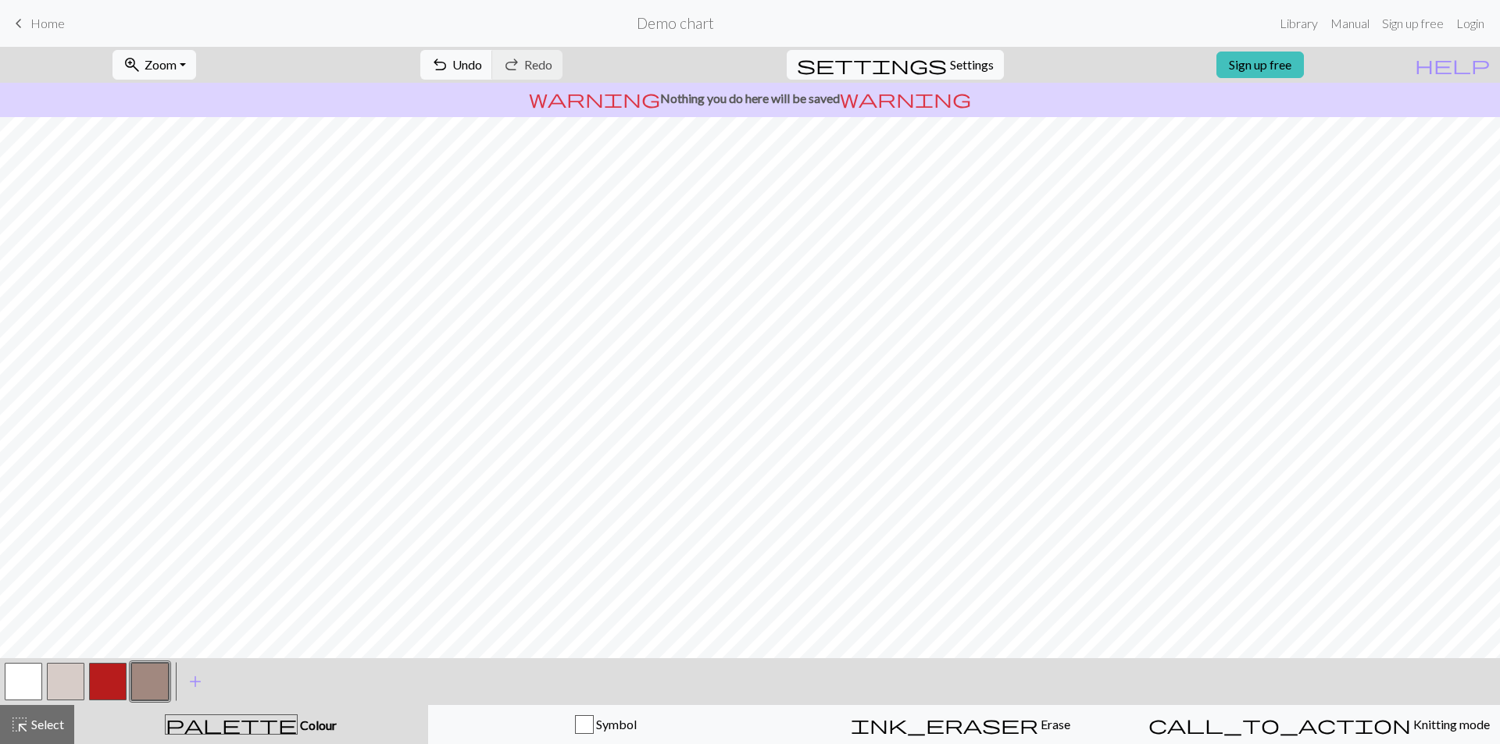
click at [12, 687] on button "button" at bounding box center [23, 681] width 37 height 37
